Goal: Register for event/course

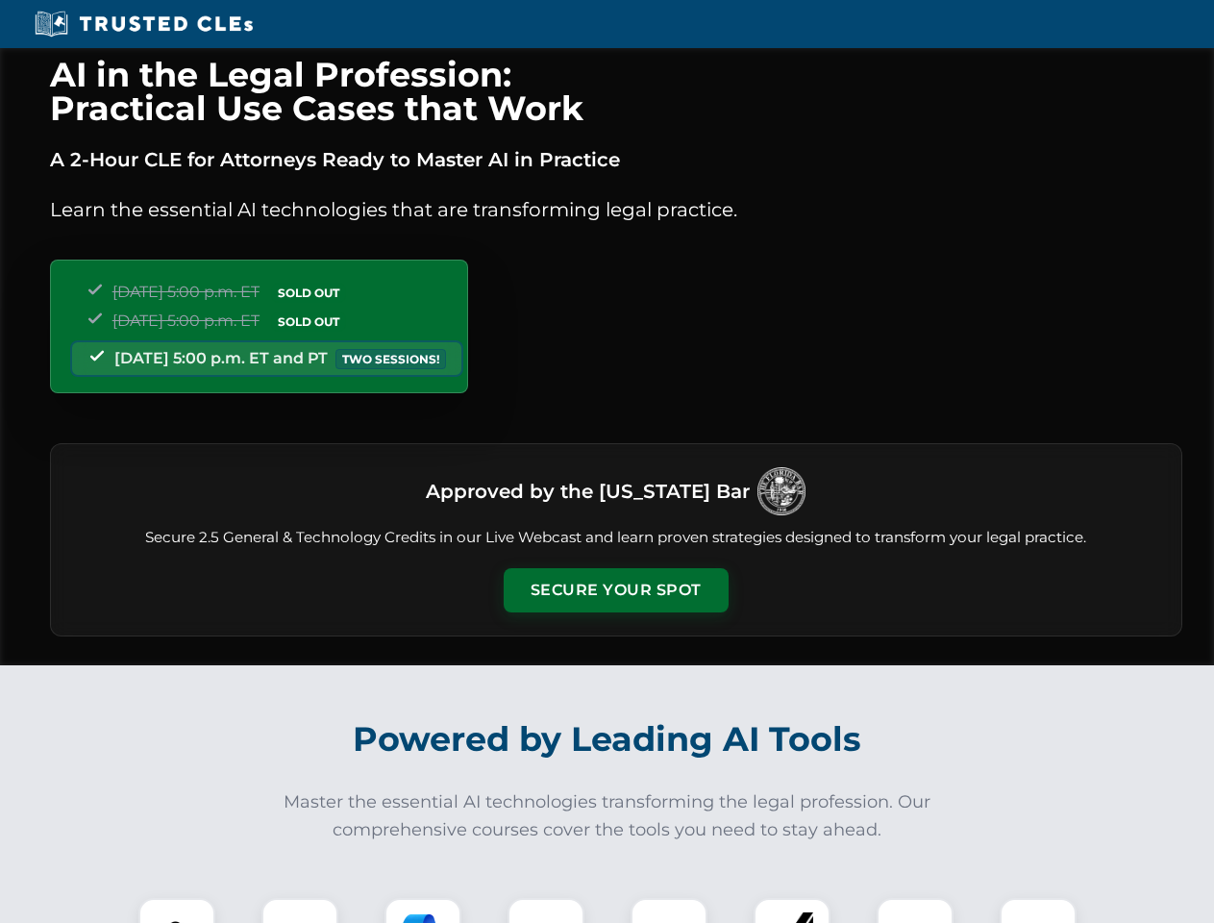
click at [615, 590] on button "Secure Your Spot" at bounding box center [616, 590] width 225 height 44
